Goal: Task Accomplishment & Management: Manage account settings

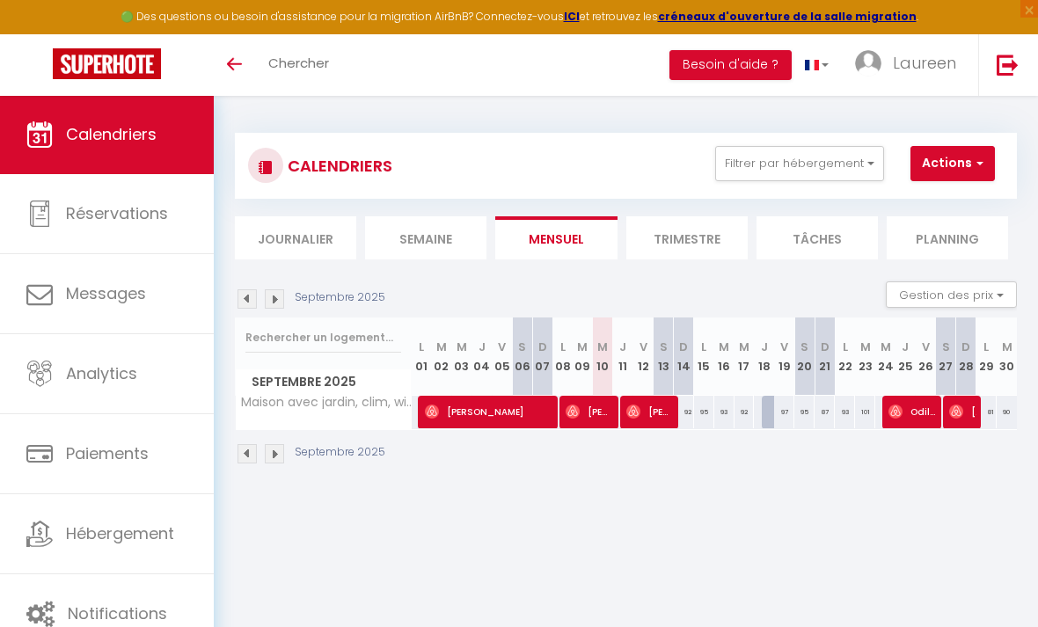
click at [788, 409] on div "97" at bounding box center [784, 412] width 20 height 33
type input "97"
select select "1"
type input "Ven 19 Septembre 2025"
type input "Sam 20 Septembre 2025"
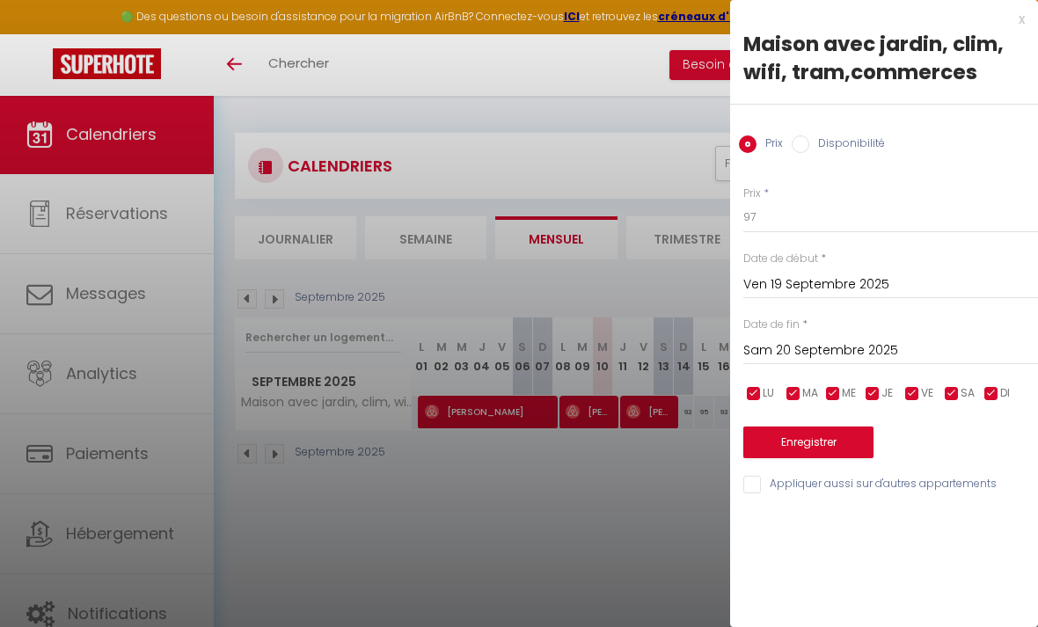
click at [846, 140] on label "Disponibilité" at bounding box center [847, 145] width 76 height 19
click at [809, 140] on input "Disponibilité" at bounding box center [801, 145] width 18 height 18
radio input "true"
radio input "false"
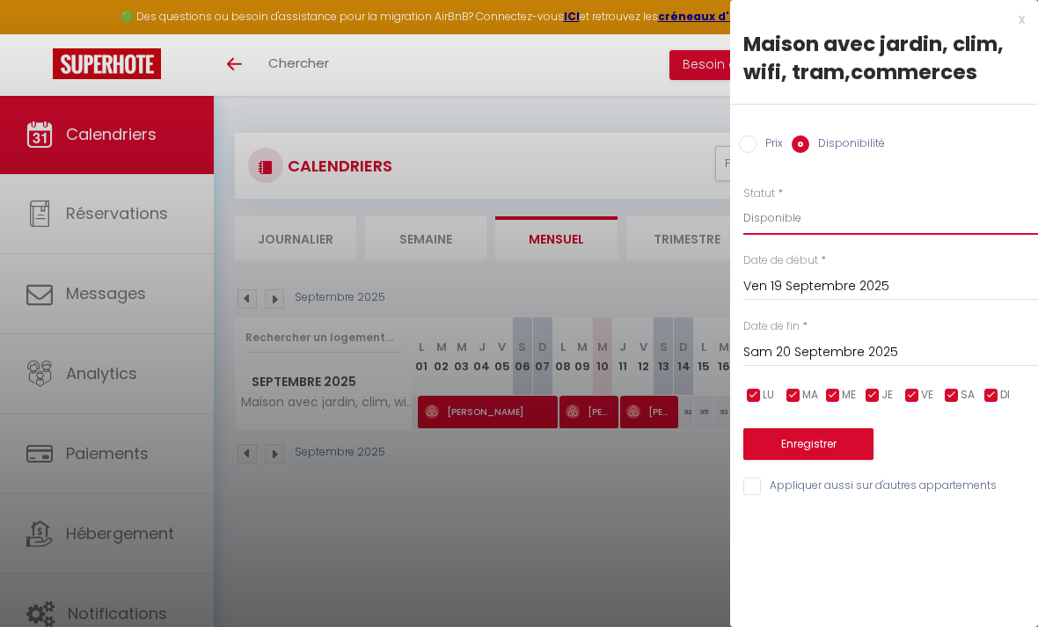
click at [818, 217] on select "Disponible Indisponible" at bounding box center [890, 217] width 295 height 33
select select "0"
click at [825, 441] on button "Enregistrer" at bounding box center [808, 445] width 130 height 32
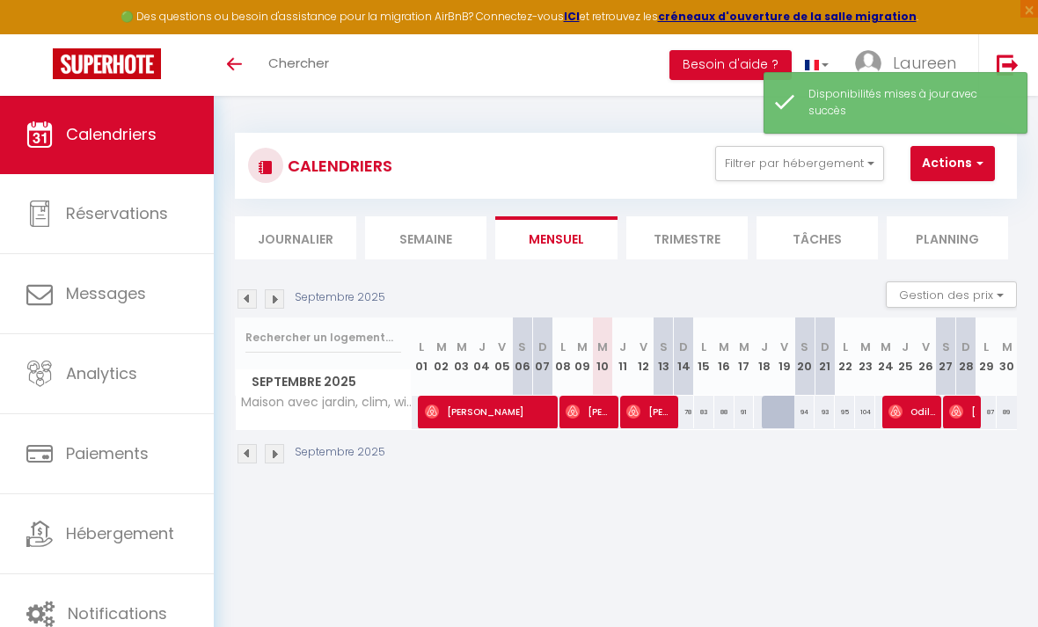
click at [807, 169] on button "Filtrer par hébergement" at bounding box center [799, 163] width 169 height 35
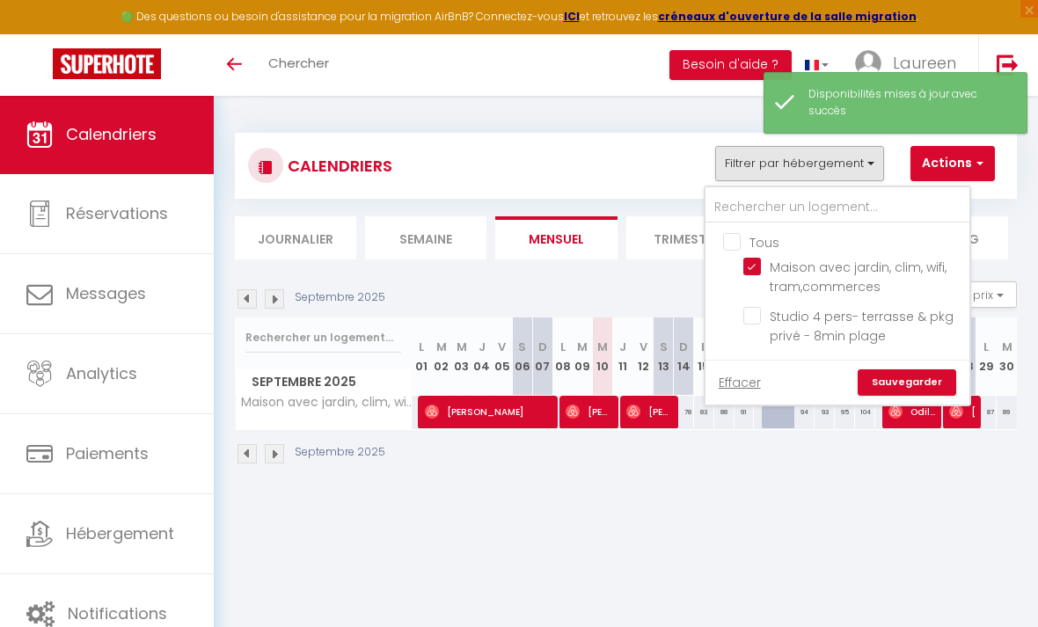
click at [766, 267] on input "Maison avec jardin, clim, wifi, tram,commerces" at bounding box center [853, 267] width 220 height 18
checkbox input "false"
click at [760, 320] on input "Studio 4 pers- terrasse & pkg privé - 8min plage" at bounding box center [853, 316] width 220 height 18
checkbox input "true"
click at [912, 384] on link "Sauvegarder" at bounding box center [907, 383] width 99 height 26
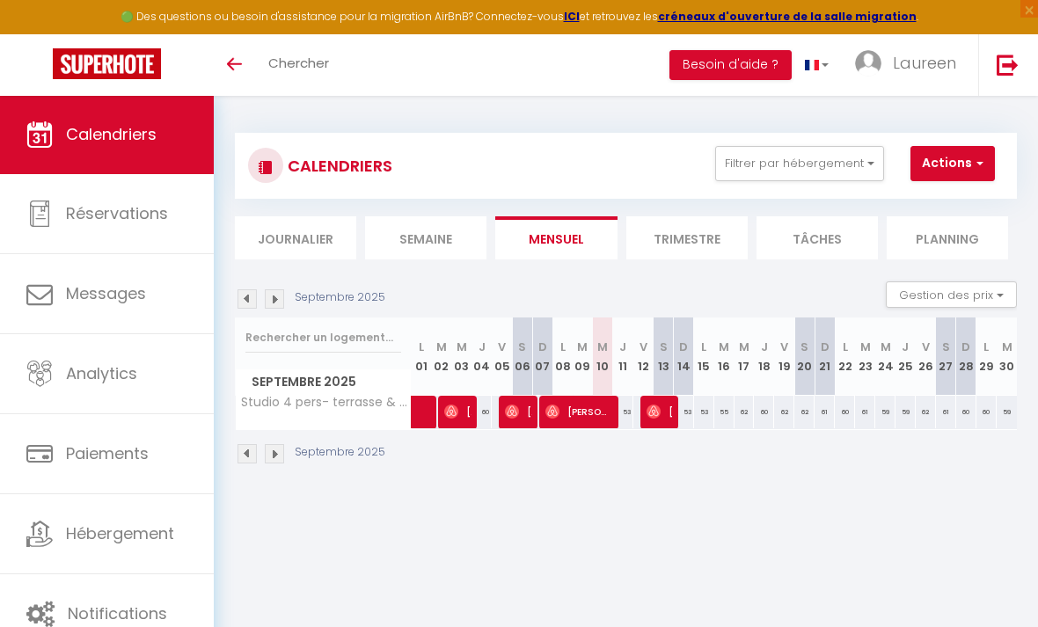
click at [770, 407] on div "60" at bounding box center [764, 412] width 20 height 33
select select "1"
type input "Jeu 18 Septembre 2025"
type input "Ven 19 Septembre 2025"
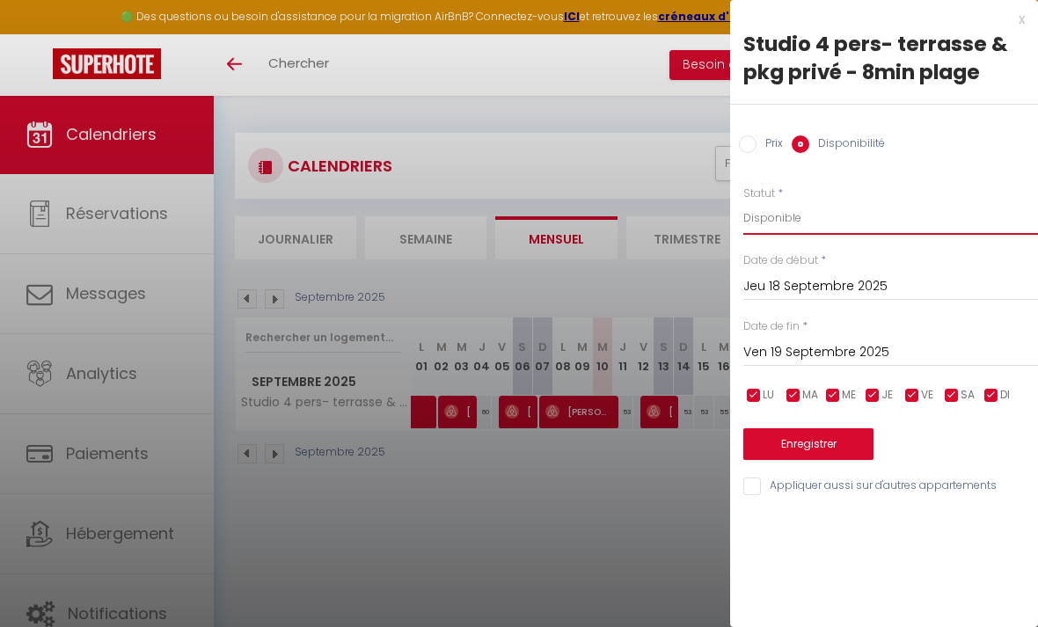
click at [835, 213] on select "Disponible Indisponible" at bounding box center [890, 217] width 295 height 33
select select "0"
click at [817, 434] on button "Enregistrer" at bounding box center [808, 445] width 130 height 32
